Goal: Task Accomplishment & Management: Manage account settings

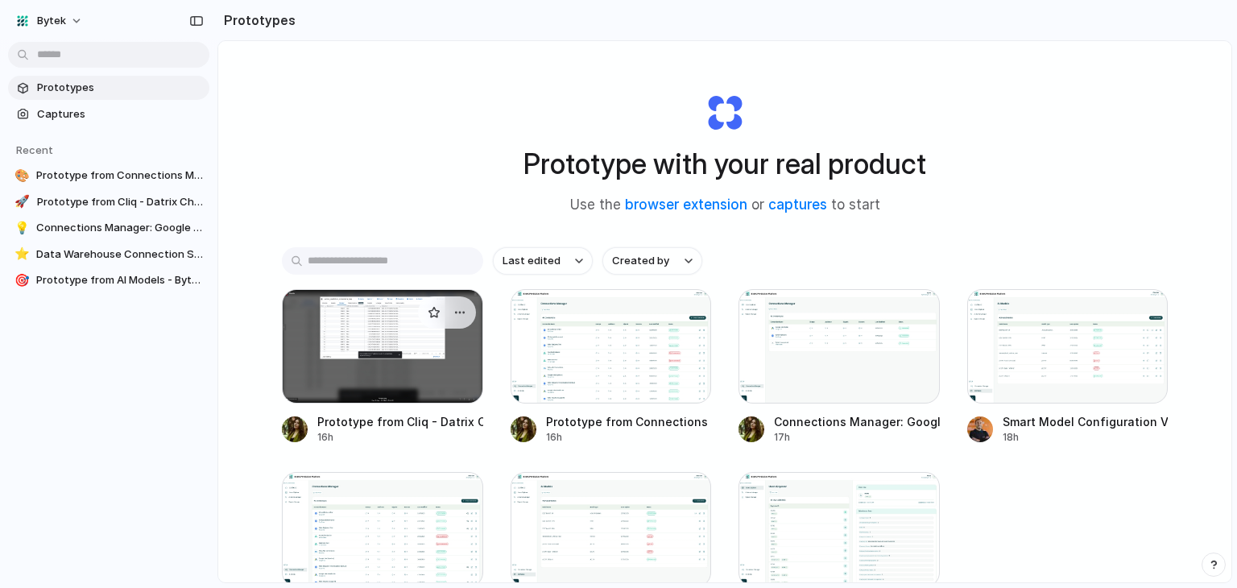
click at [375, 368] on div at bounding box center [382, 346] width 201 height 114
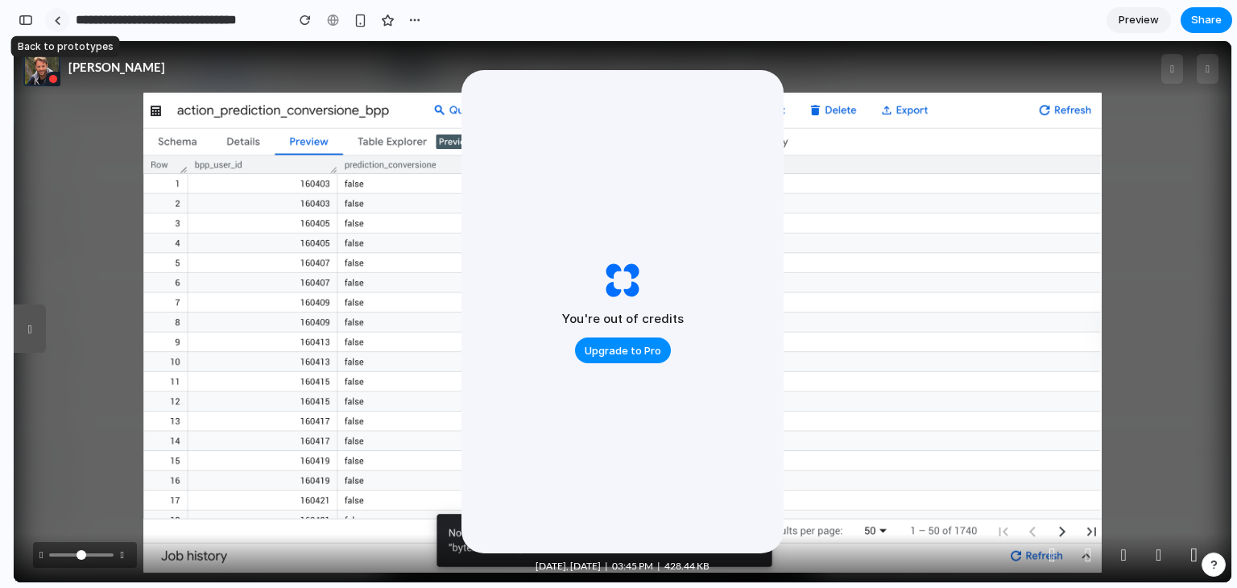
click at [64, 20] on link at bounding box center [57, 20] width 24 height 24
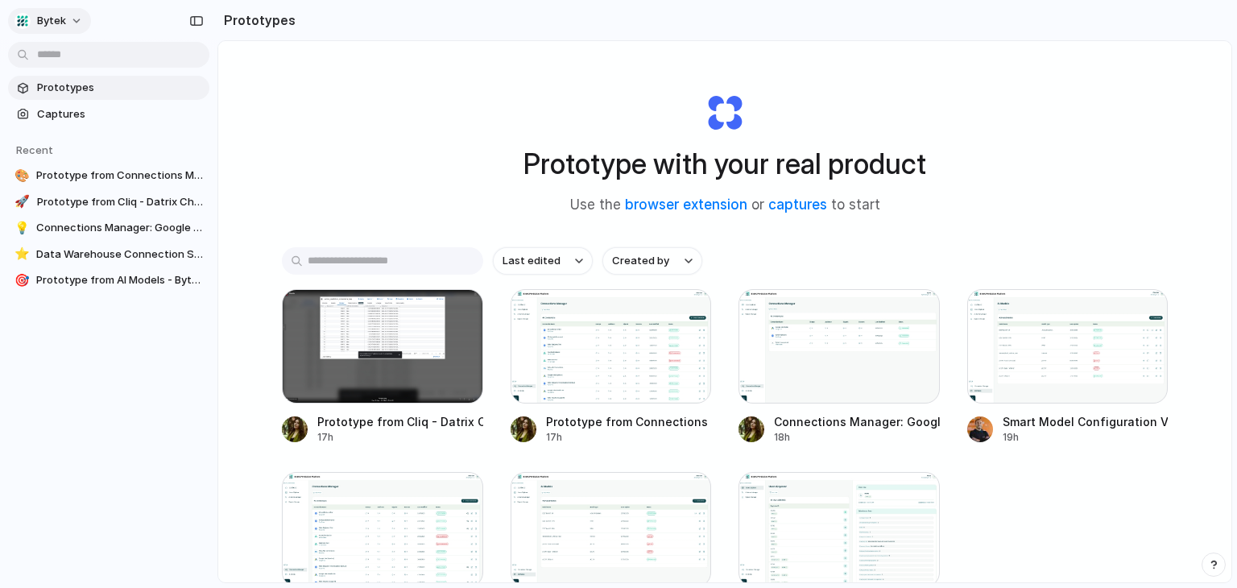
click at [57, 17] on span "Bytek" at bounding box center [51, 21] width 29 height 16
click at [57, 60] on span "Settings" at bounding box center [59, 57] width 44 height 16
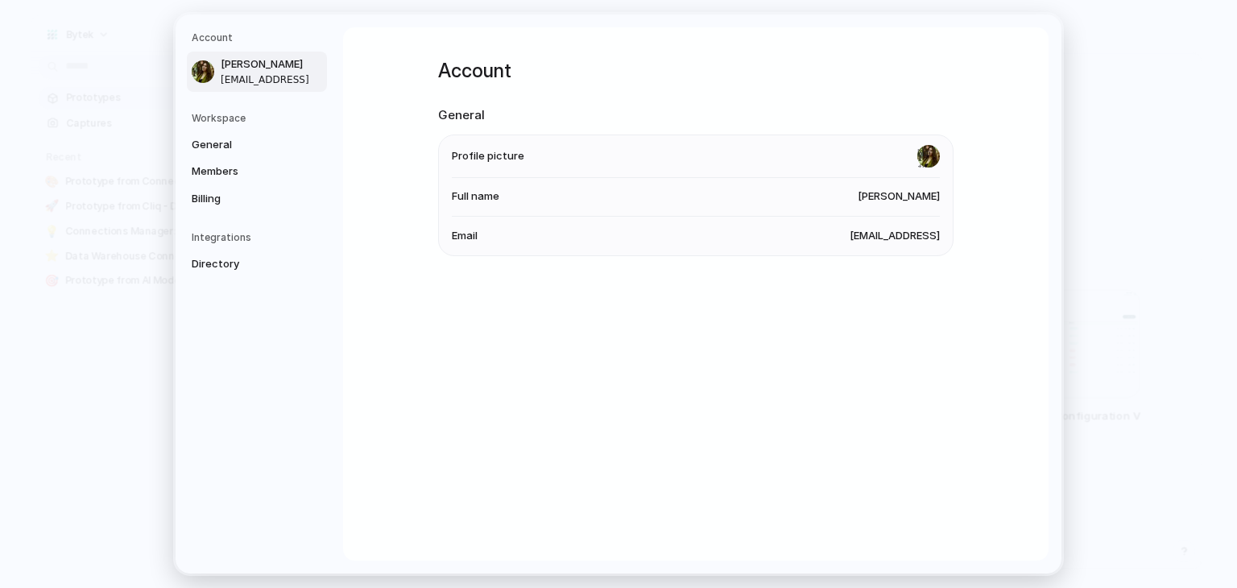
click at [216, 118] on h5 "Workspace" at bounding box center [259, 118] width 135 height 14
click at [208, 148] on span "General" at bounding box center [243, 145] width 103 height 16
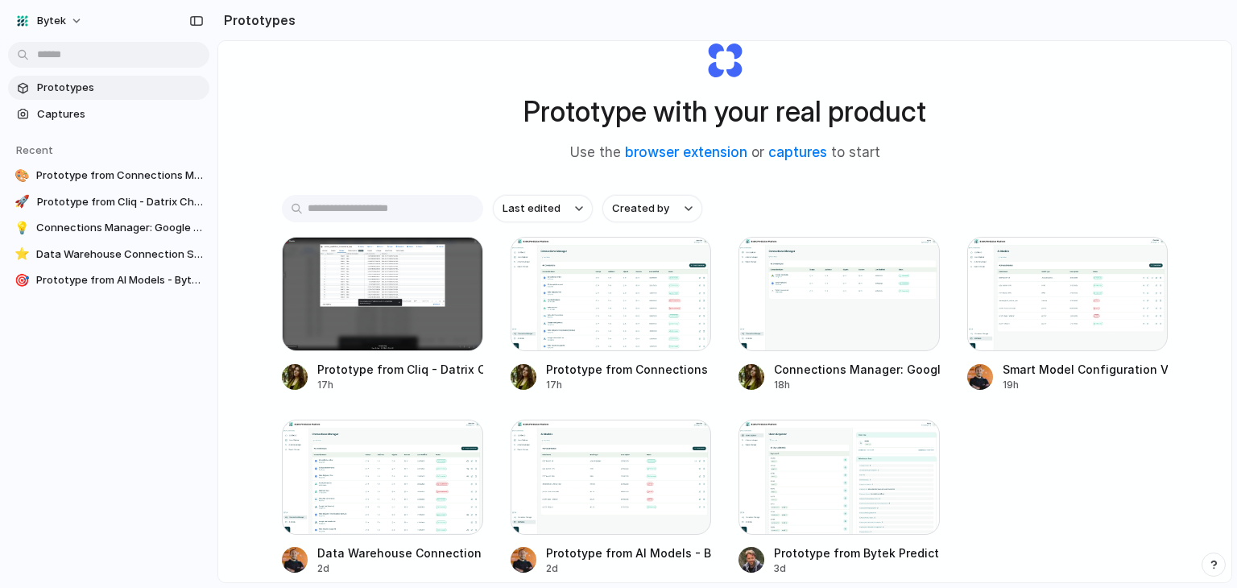
scroll to position [81, 0]
